Goal: Transaction & Acquisition: Purchase product/service

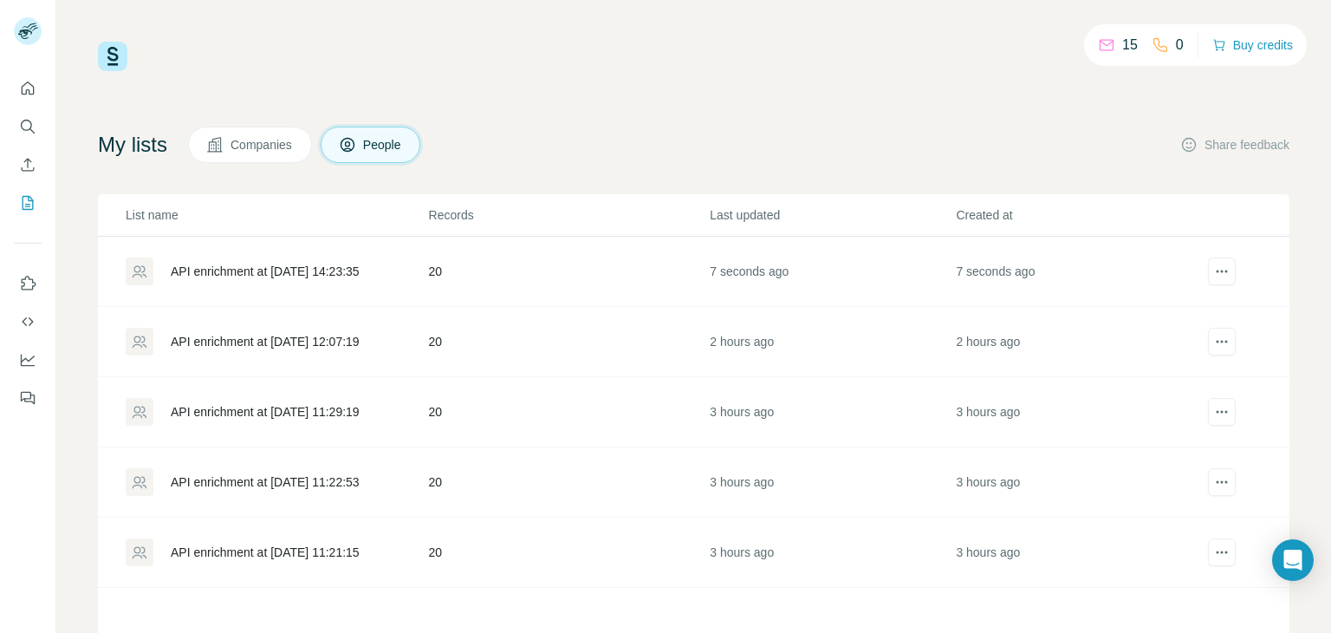
click at [764, 281] on td "7 seconds ago" at bounding box center [832, 272] width 246 height 70
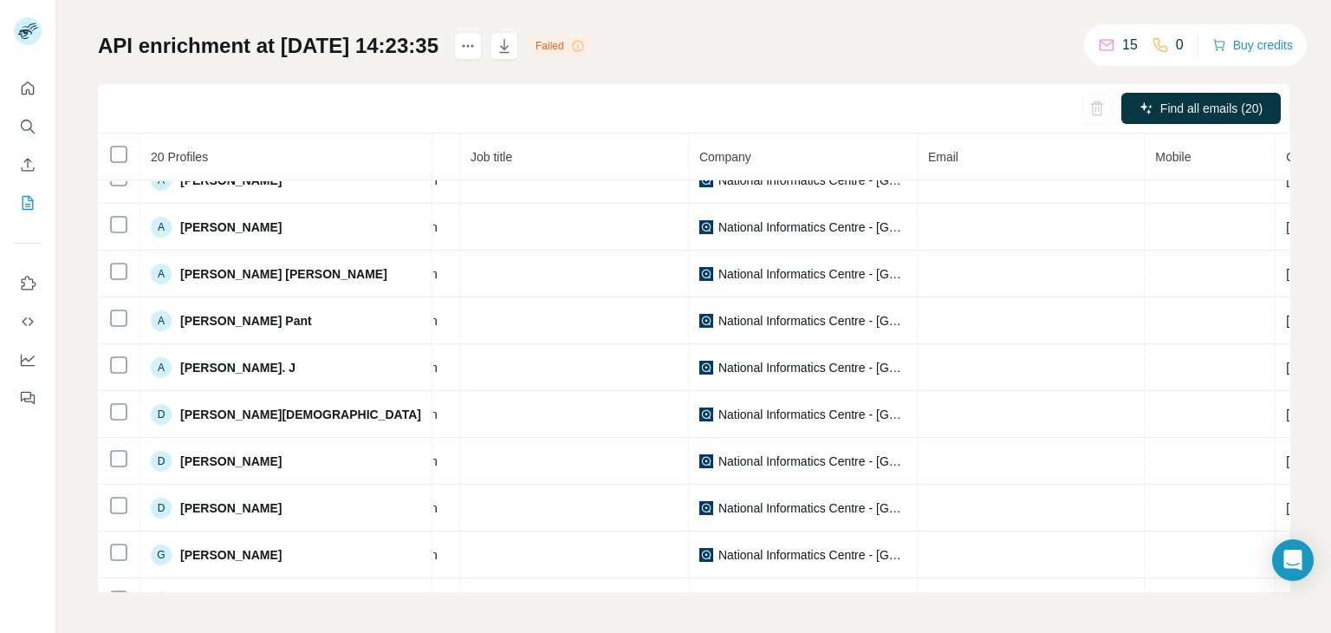
scroll to position [0, 177]
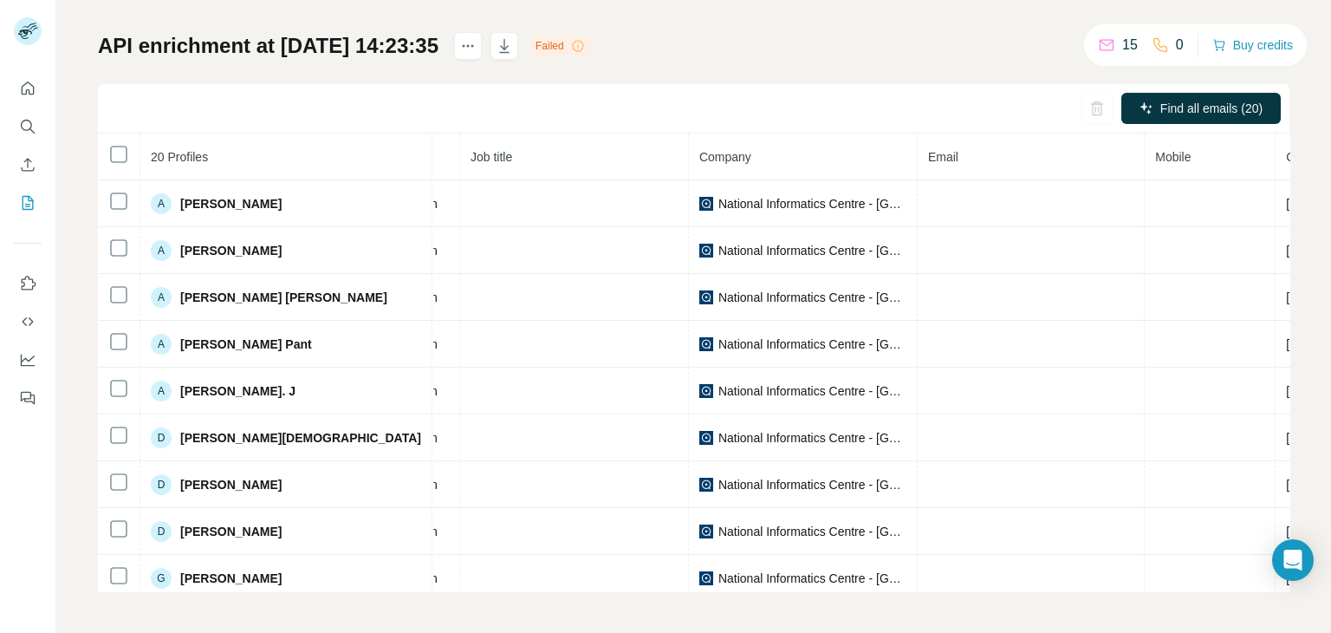
click at [585, 49] on icon at bounding box center [578, 46] width 14 height 14
click at [590, 49] on div "Failed" at bounding box center [560, 46] width 60 height 21
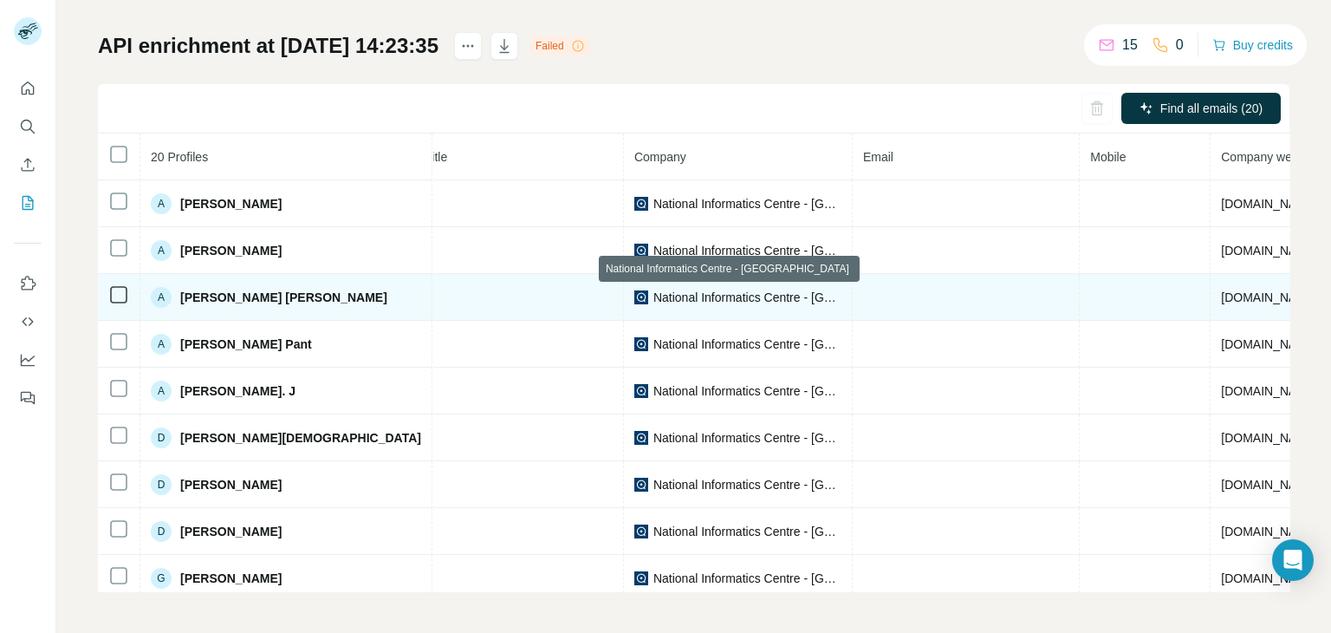
scroll to position [0, 190]
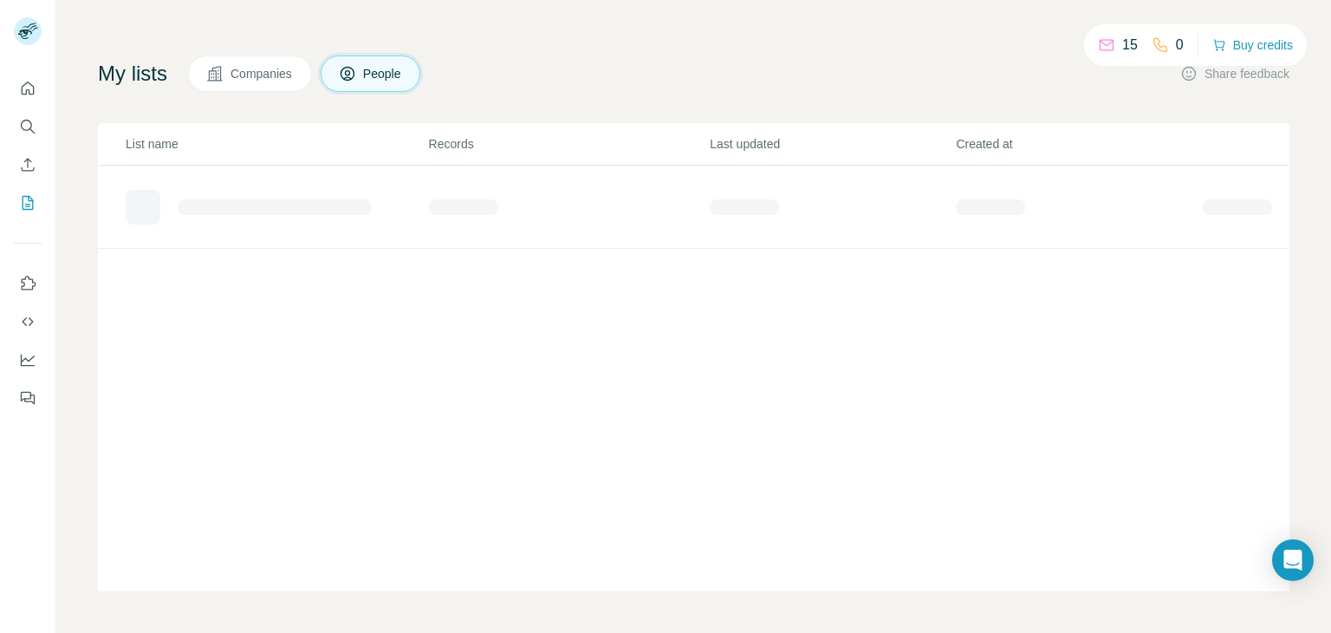
scroll to position [71, 0]
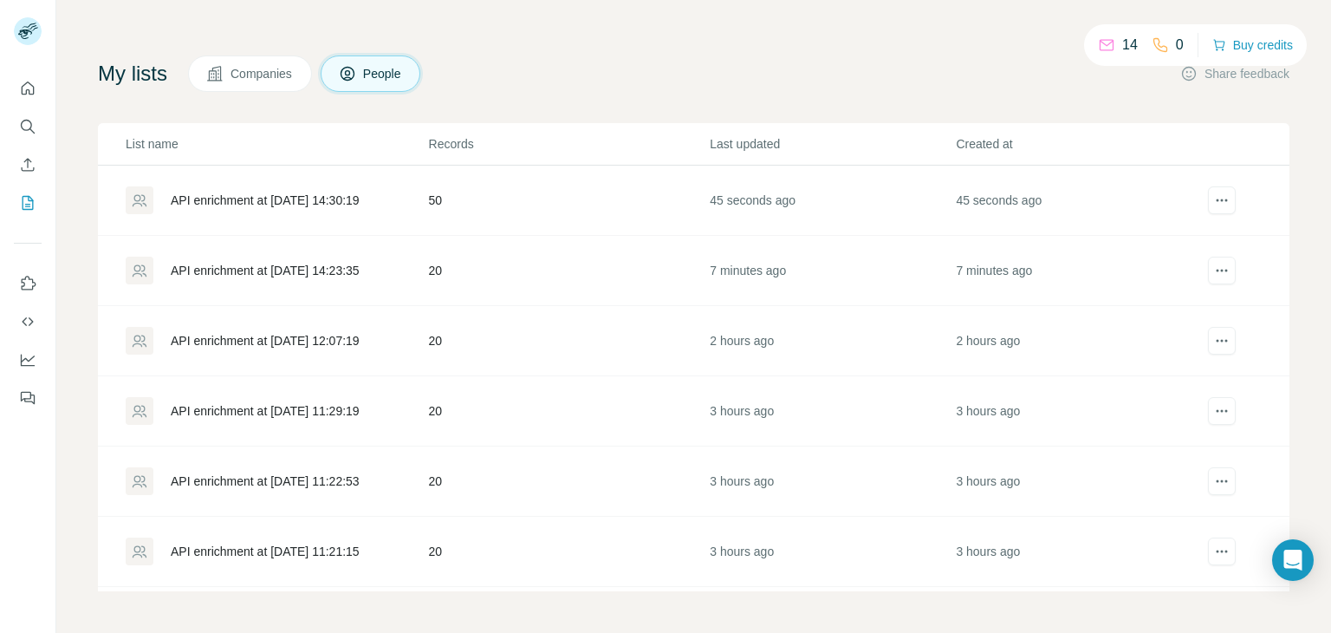
click at [742, 205] on td "45 seconds ago" at bounding box center [832, 201] width 246 height 70
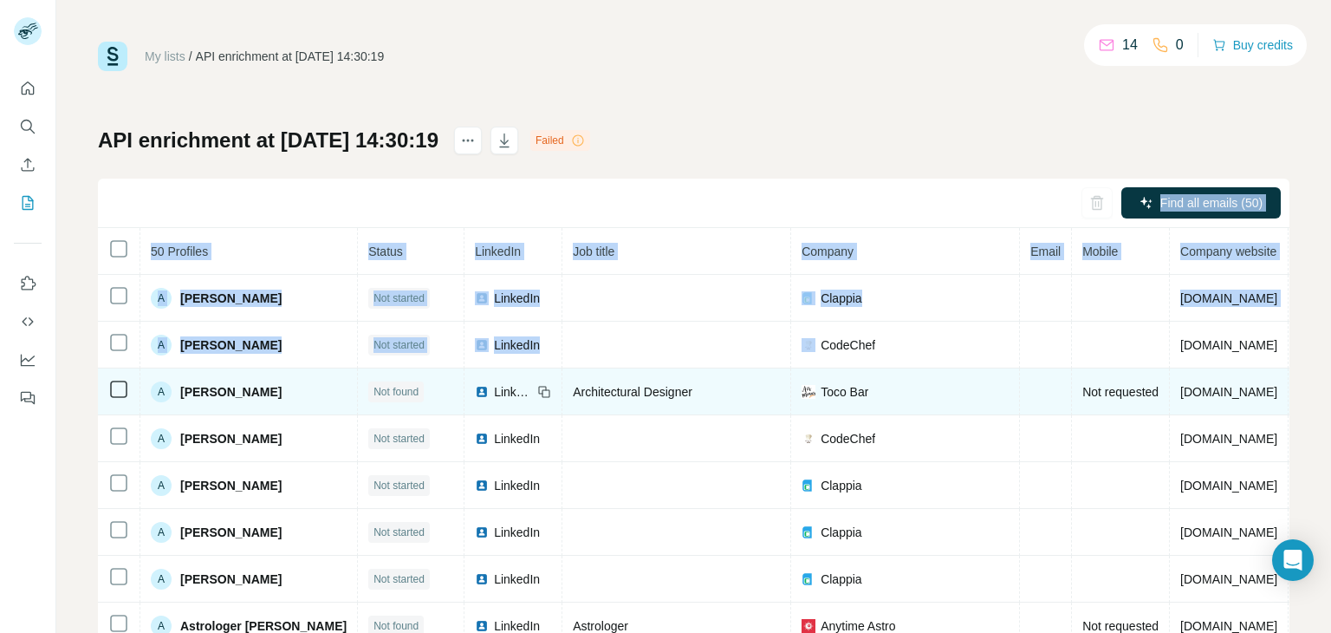
drag, startPoint x: 742, startPoint y: 205, endPoint x: 760, endPoint y: 385, distance: 181.2
click at [760, 385] on div "Find all emails (50) 50 Profiles Status LinkedIn Job title Company Email Mobile…" at bounding box center [694, 432] width 1192 height 507
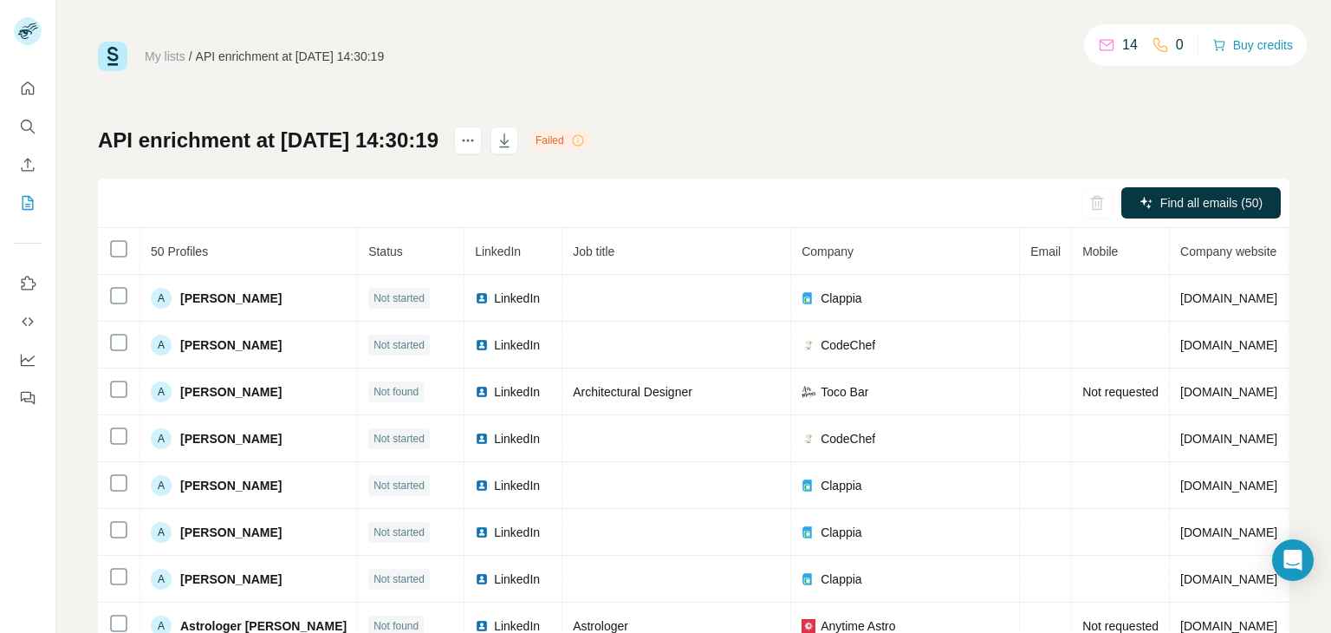
click at [822, 193] on div "Find all emails (50)" at bounding box center [694, 203] width 1192 height 49
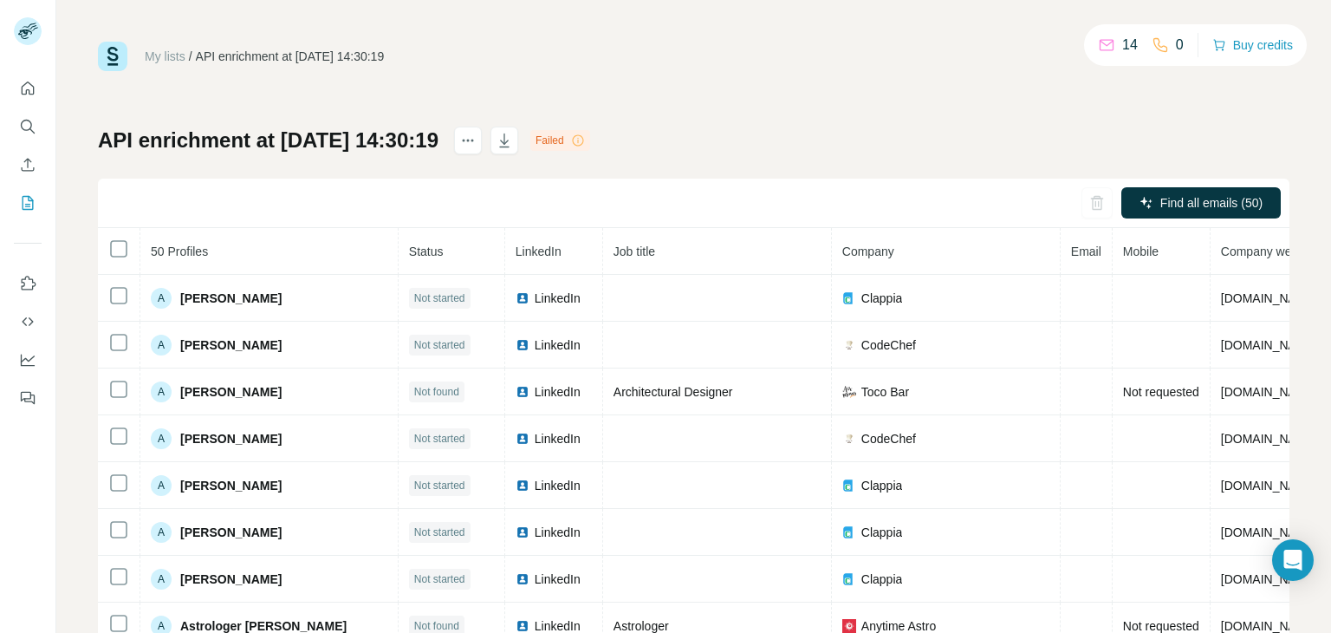
click at [586, 145] on div "Failed" at bounding box center [560, 140] width 60 height 21
click at [590, 143] on div "Failed" at bounding box center [560, 140] width 60 height 21
click at [585, 142] on icon at bounding box center [578, 140] width 14 height 14
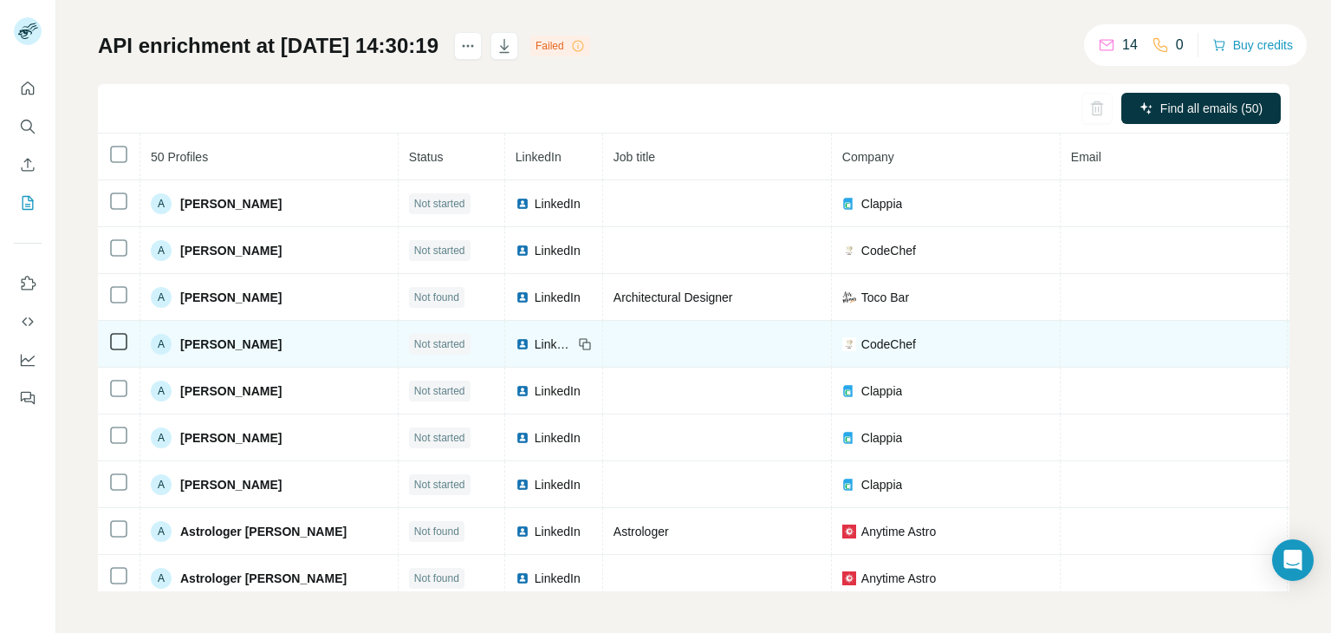
click at [560, 347] on span "LinkedIn" at bounding box center [554, 343] width 38 height 17
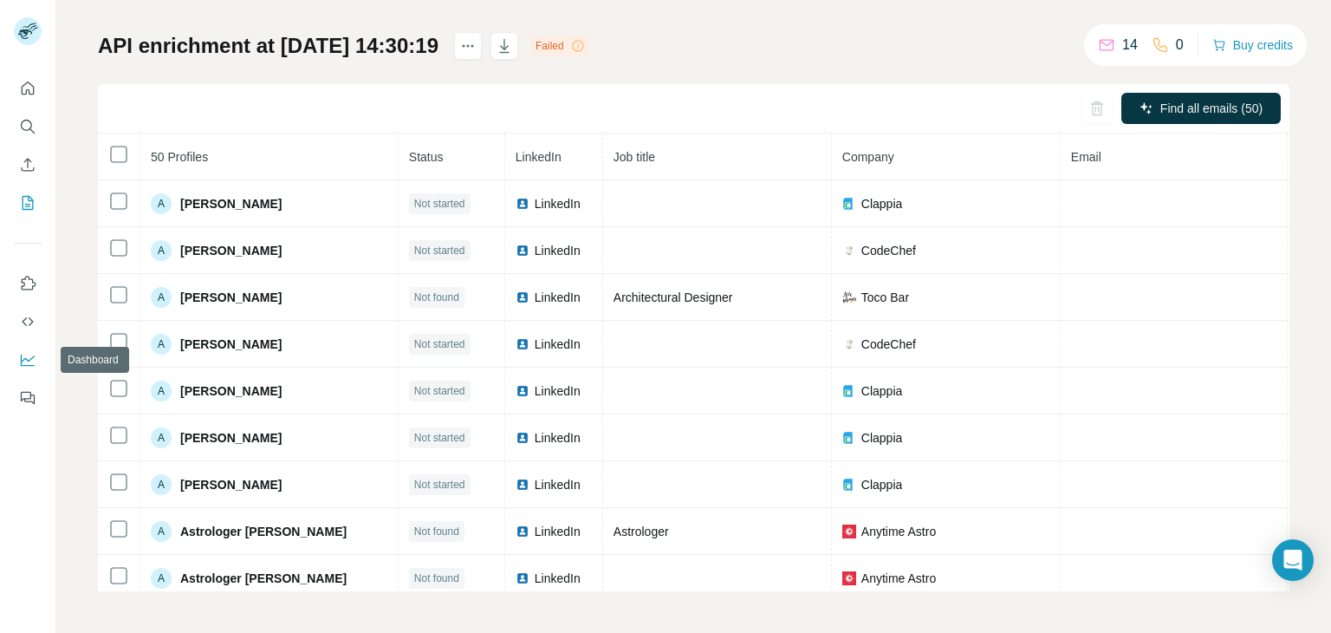
click at [19, 361] on icon "Dashboard" at bounding box center [27, 359] width 17 height 17
click at [1288, 36] on button "Buy credits" at bounding box center [1253, 45] width 81 height 24
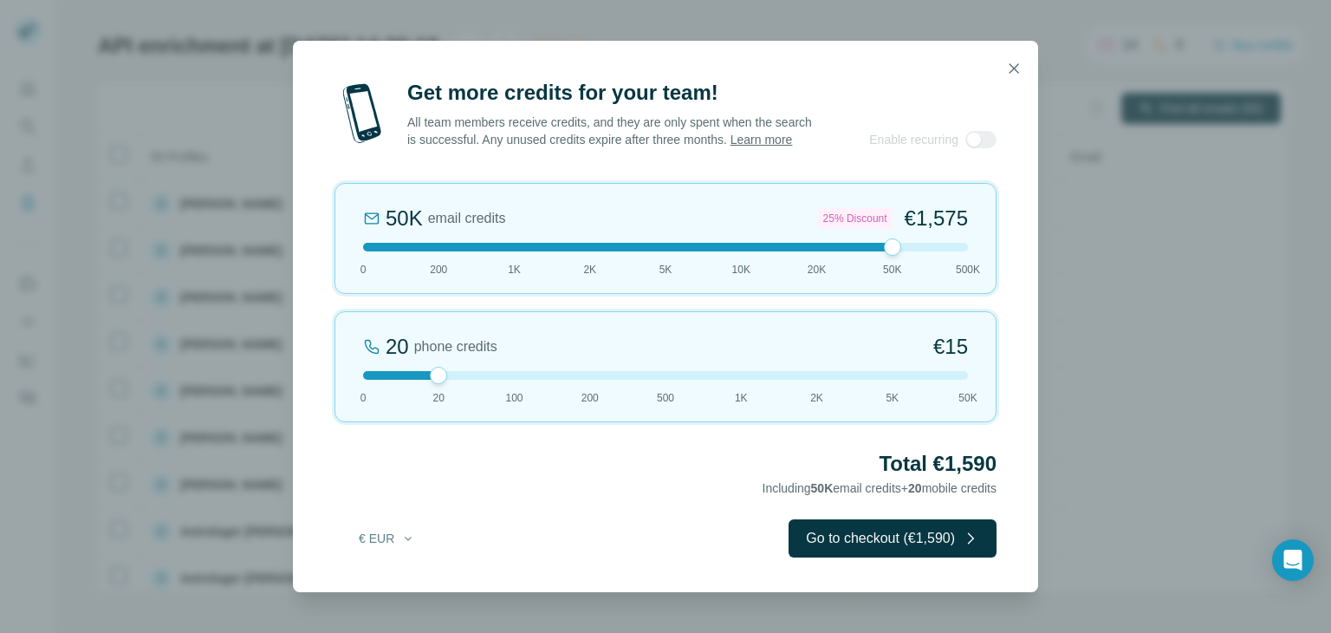
drag, startPoint x: 437, startPoint y: 242, endPoint x: 894, endPoint y: 271, distance: 458.6
click at [894, 271] on div "50K email credits 25% Discount €1,575 0 200 1K 2K 5K 10K 20K 50K 500K" at bounding box center [666, 238] width 662 height 111
drag, startPoint x: 887, startPoint y: 244, endPoint x: 990, endPoint y: 263, distance: 105.0
click at [990, 263] on div "500K email credits 40% Discount €12,600 0 200 1K 2K 5K 10K 20K 50K 500K" at bounding box center [666, 238] width 662 height 111
click at [393, 535] on button "€ EUR" at bounding box center [387, 538] width 81 height 31
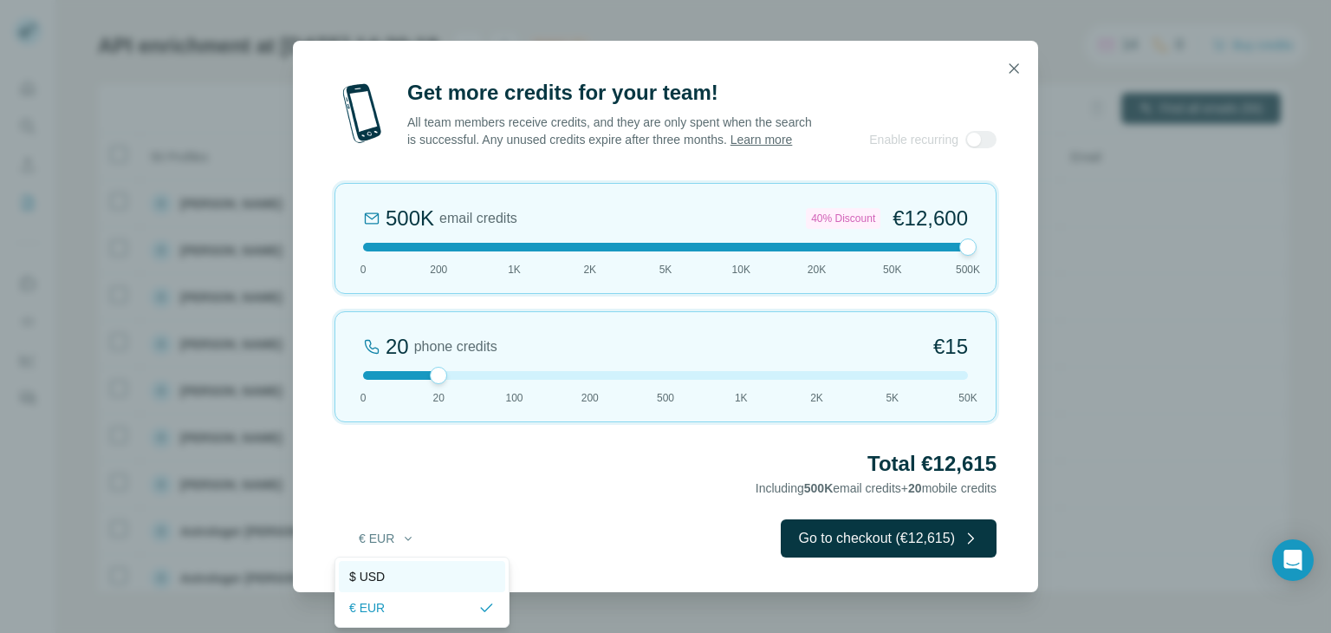
click at [381, 576] on span "$ USD" at bounding box center [367, 576] width 36 height 17
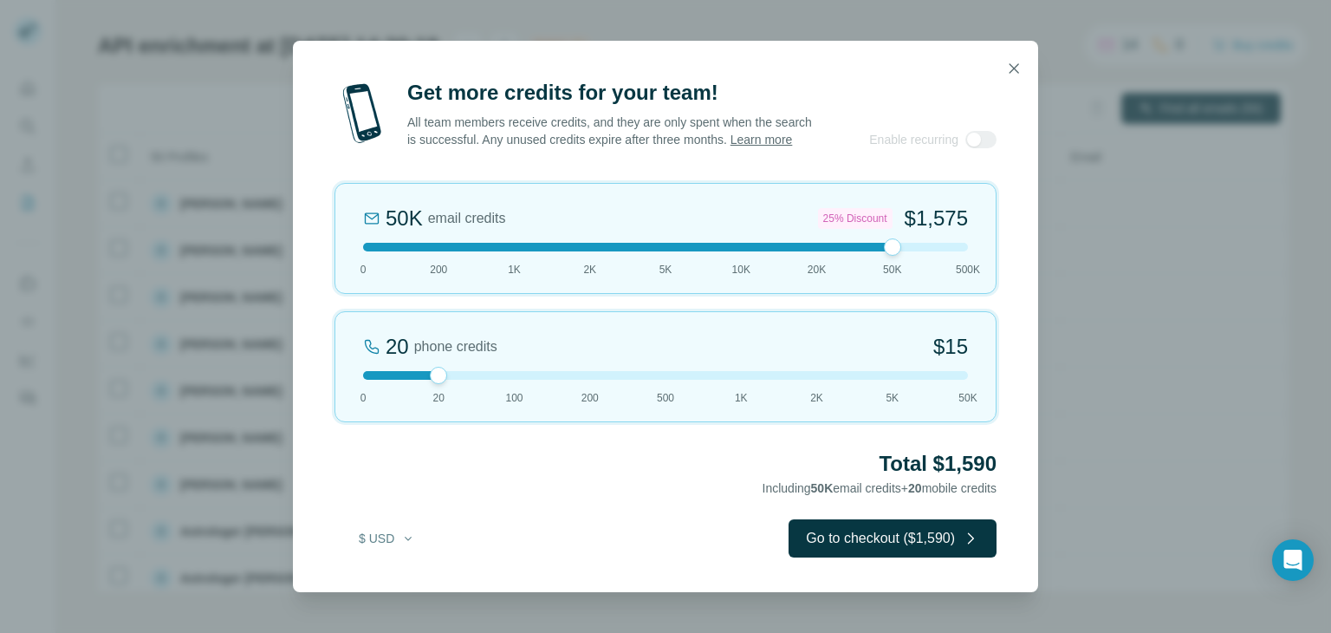
drag, startPoint x: 962, startPoint y: 247, endPoint x: 856, endPoint y: 257, distance: 106.2
click at [856, 257] on div "50K email credits 25% Discount $1,575 0 200 1K 2K 5K 10K 20K 50K 500K" at bounding box center [666, 238] width 662 height 111
drag, startPoint x: 891, startPoint y: 250, endPoint x: 814, endPoint y: 253, distance: 77.2
click at [814, 253] on div at bounding box center [817, 246] width 17 height 17
click at [1012, 63] on icon "button" at bounding box center [1013, 68] width 17 height 17
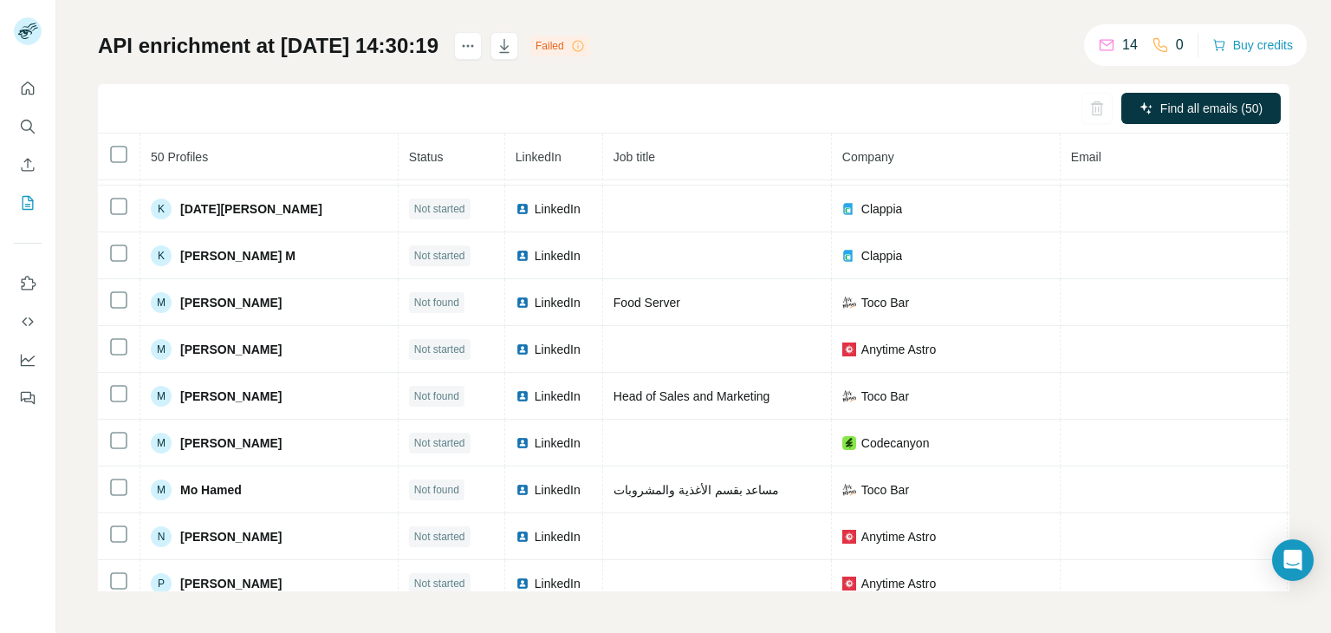
scroll to position [981, 0]
